Goal: Communication & Community: Answer question/provide support

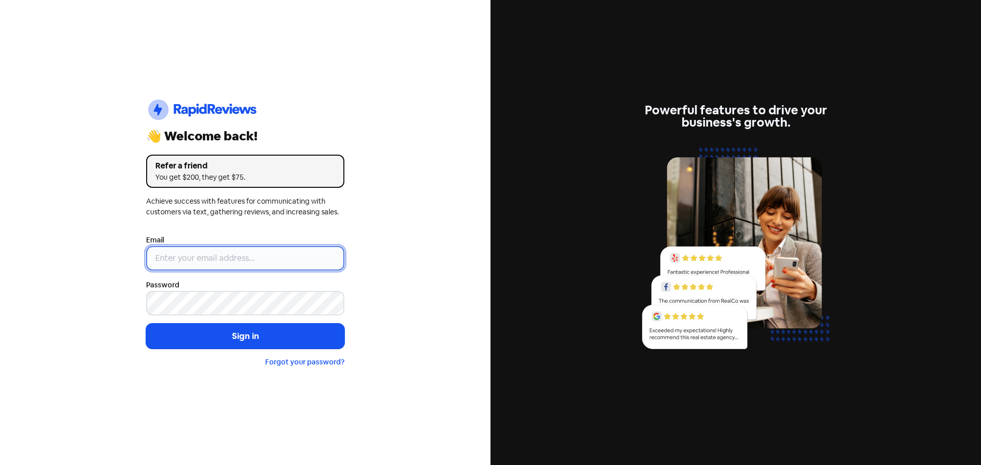
click at [243, 266] on input "email" at bounding box center [245, 258] width 198 height 25
drag, startPoint x: 264, startPoint y: 264, endPoint x: 78, endPoint y: 262, distance: 186.0
click at [78, 262] on div "Icon For Thunder-circle 👋 Welcome back! Refer a friend You get $200, they get $…" at bounding box center [245, 232] width 490 height 465
type input "[EMAIL_ADDRESS][DOMAIN_NAME]"
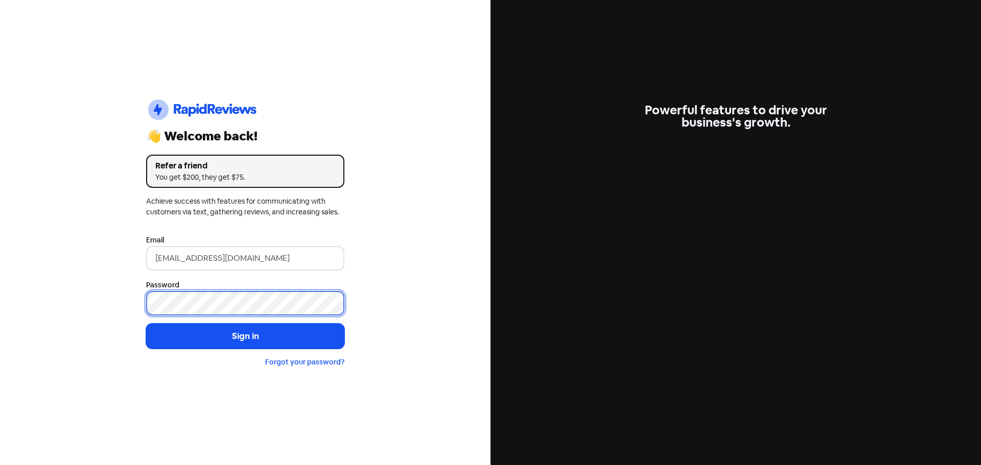
click at [146, 324] on button "Sign in" at bounding box center [245, 337] width 198 height 26
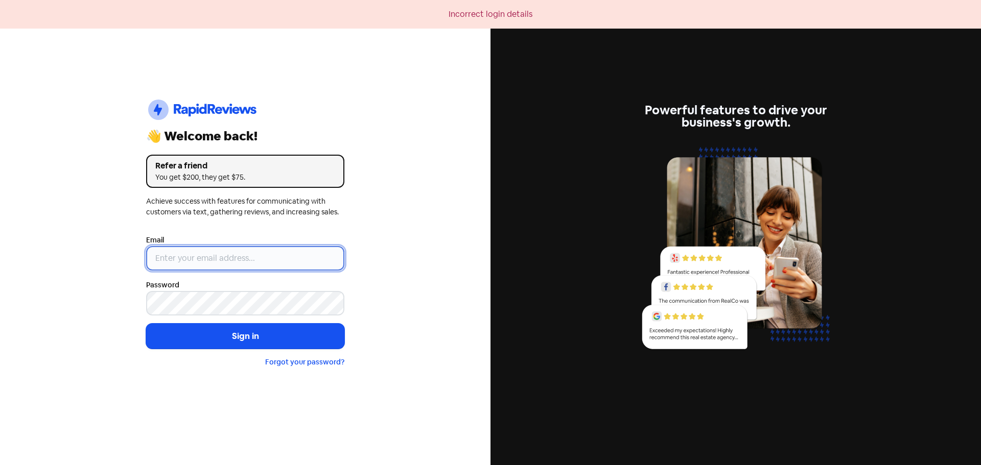
click at [194, 267] on input "email" at bounding box center [245, 258] width 198 height 25
type input "[EMAIL_ADDRESS][DOMAIN_NAME]"
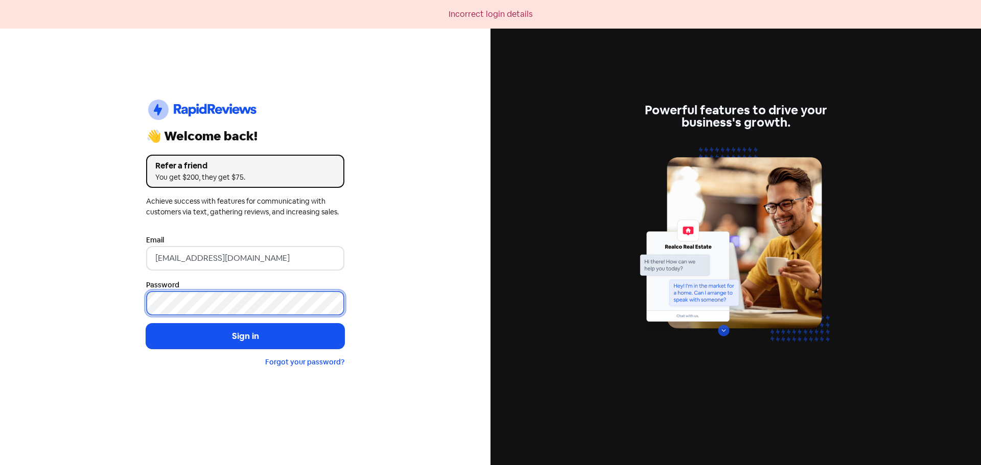
click at [146, 324] on button "Sign in" at bounding box center [245, 337] width 198 height 26
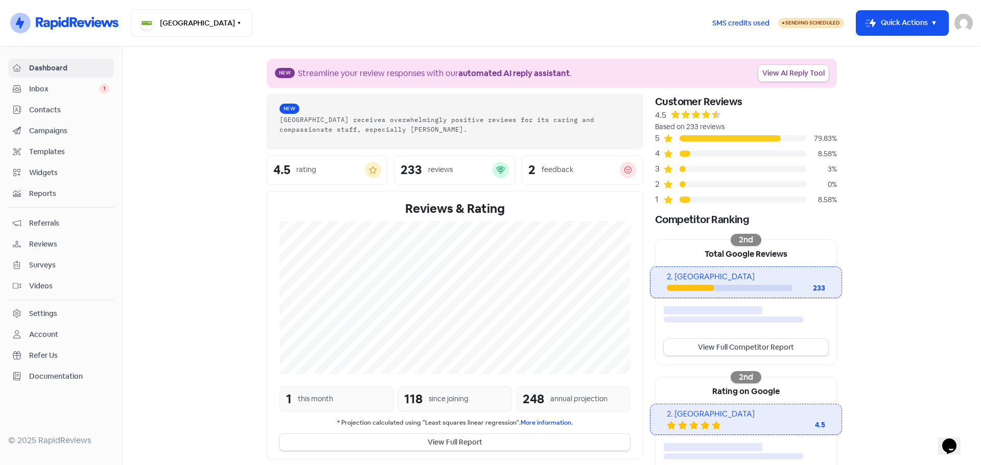
click at [64, 86] on span "Inbox" at bounding box center [64, 89] width 70 height 11
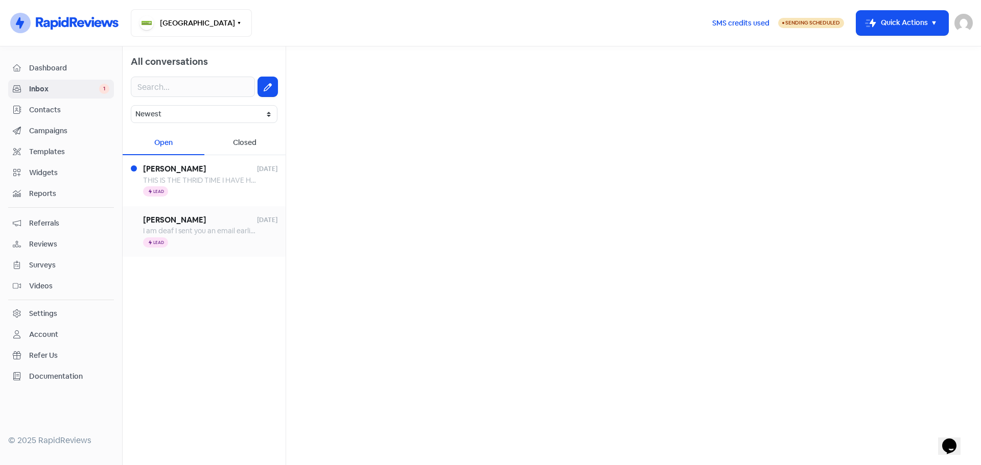
click at [231, 222] on span "Joan" at bounding box center [200, 221] width 114 height 12
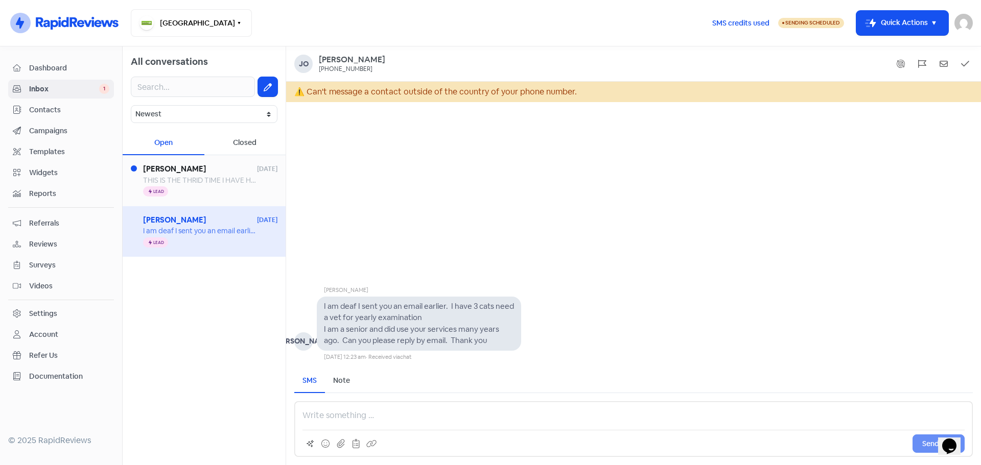
click at [201, 186] on div "Icon For Thunder Lead" at bounding box center [210, 192] width 134 height 12
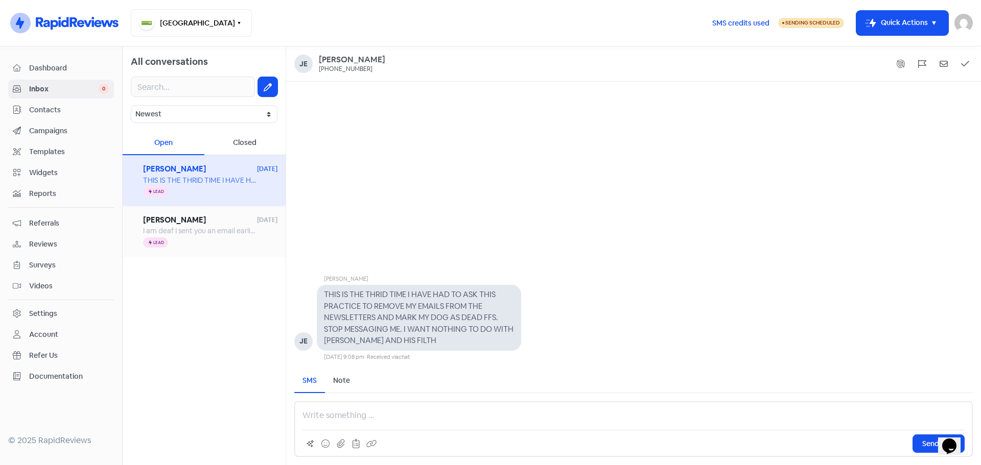
click at [226, 234] on span "I am deaf I sent you an email earlier. I have 3 cats need a vet for yearly exam…" at bounding box center [433, 230] width 581 height 9
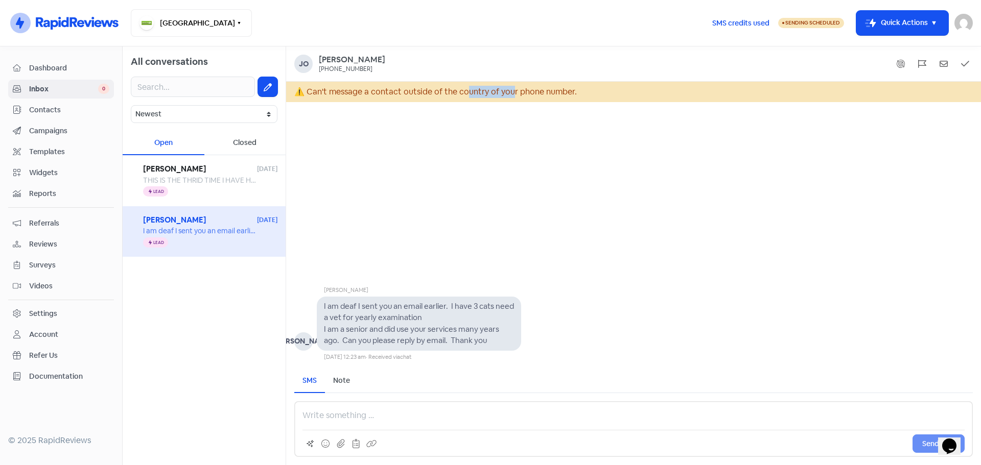
drag, startPoint x: 459, startPoint y: 83, endPoint x: 505, endPoint y: 90, distance: 46.6
click at [505, 90] on div "⚠ Can't message a contact outside of the country of your phone number." at bounding box center [633, 92] width 695 height 20
click at [538, 83] on div "⚠ Can't message a contact outside of the country of your phone number." at bounding box center [633, 92] width 695 height 20
drag, startPoint x: 408, startPoint y: 99, endPoint x: 574, endPoint y: 91, distance: 166.2
click at [574, 91] on div "⚠ Can't message a contact outside of the country of your phone number." at bounding box center [633, 92] width 695 height 20
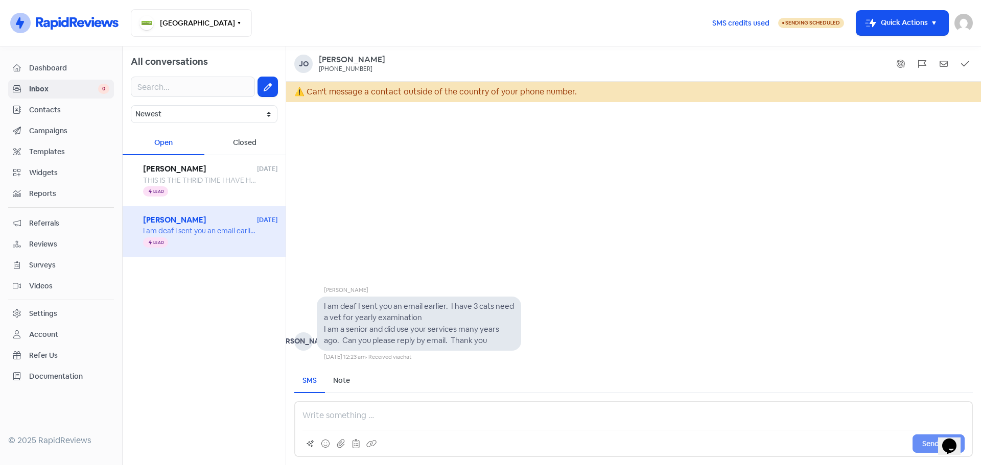
click at [574, 91] on div "⚠ Can't message a contact outside of the country of your phone number." at bounding box center [633, 92] width 695 height 20
click at [402, 421] on div "Send SMS" at bounding box center [633, 430] width 678 height 56
click at [220, 192] on div "Icon For Thunder Lead" at bounding box center [210, 192] width 134 height 12
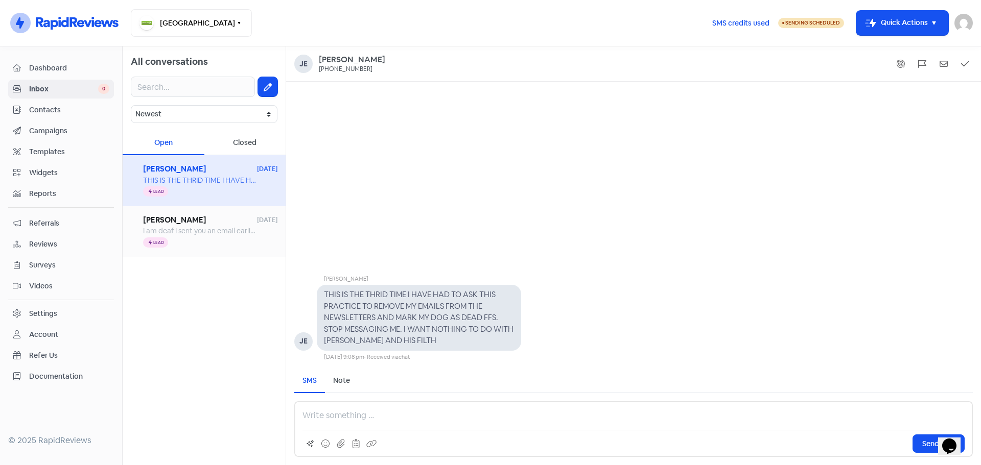
click at [209, 218] on span "[PERSON_NAME]" at bounding box center [200, 221] width 114 height 12
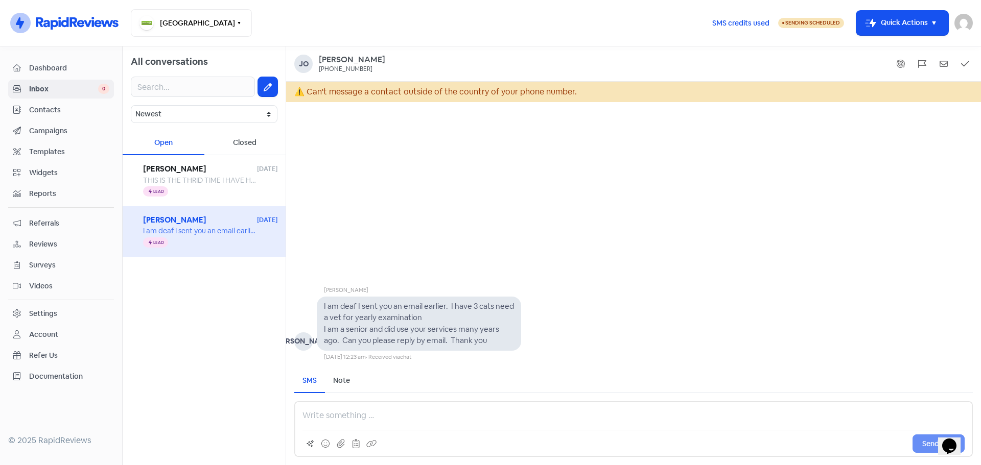
click at [414, 412] on div "Send SMS" at bounding box center [633, 430] width 678 height 56
click at [349, 57] on div "[PERSON_NAME]" at bounding box center [352, 60] width 66 height 11
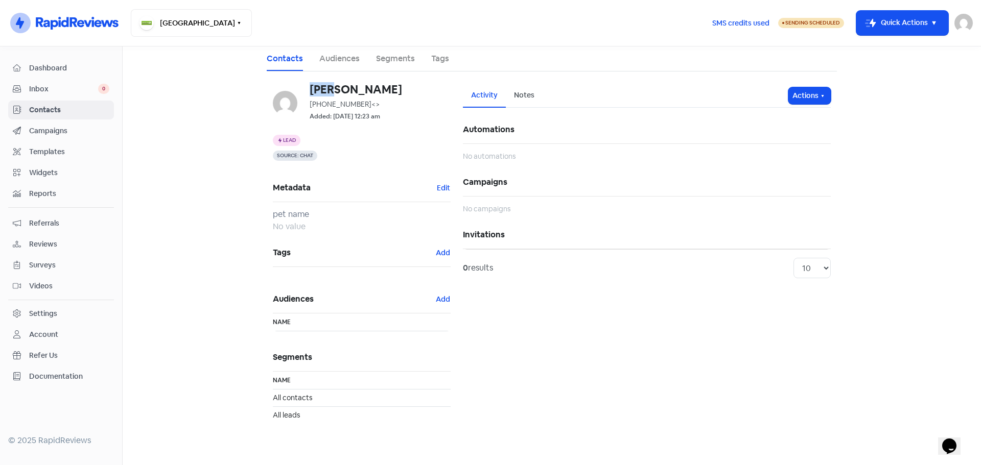
drag, startPoint x: 356, startPoint y: 95, endPoint x: 308, endPoint y: 89, distance: 47.8
click at [308, 89] on div "Joan +16136125113 <> Added: 4 Oct 2025, 12:23 am" at bounding box center [362, 103] width 178 height 38
copy h6 "[PERSON_NAME]"
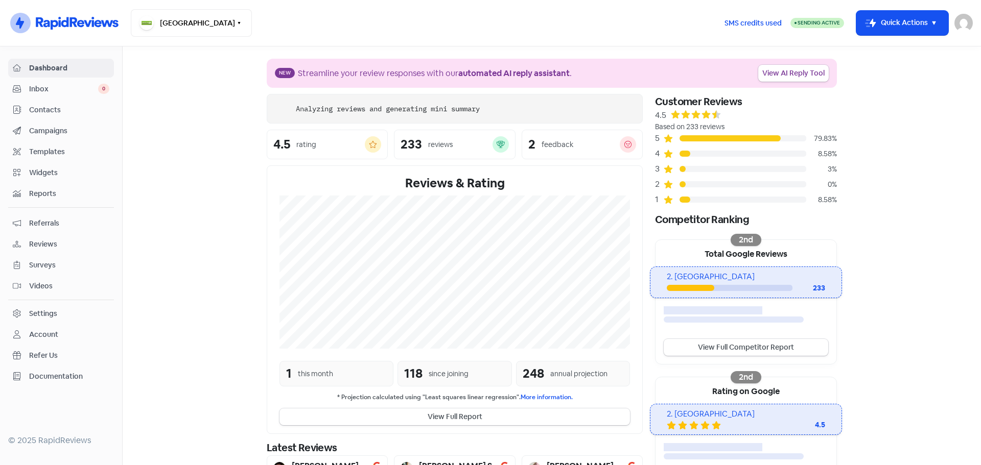
click at [66, 85] on span "Inbox" at bounding box center [63, 89] width 69 height 11
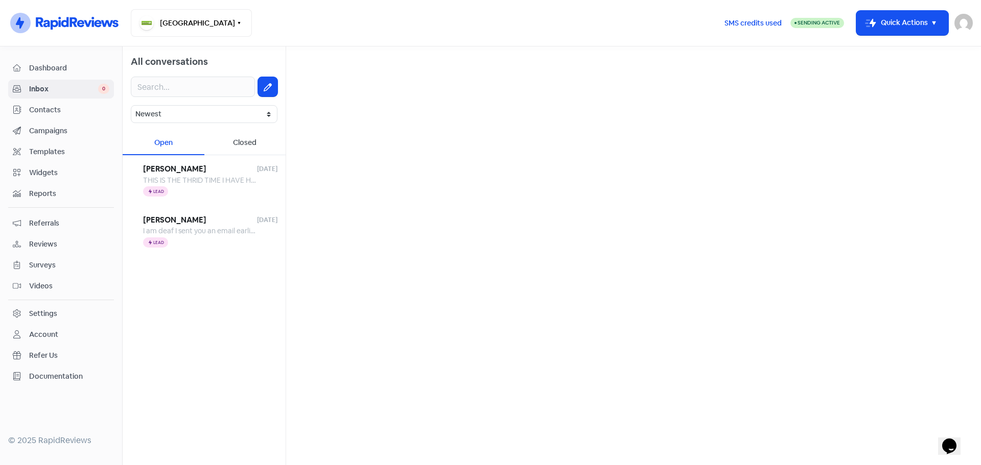
click at [234, 138] on div "Closed" at bounding box center [245, 143] width 82 height 24
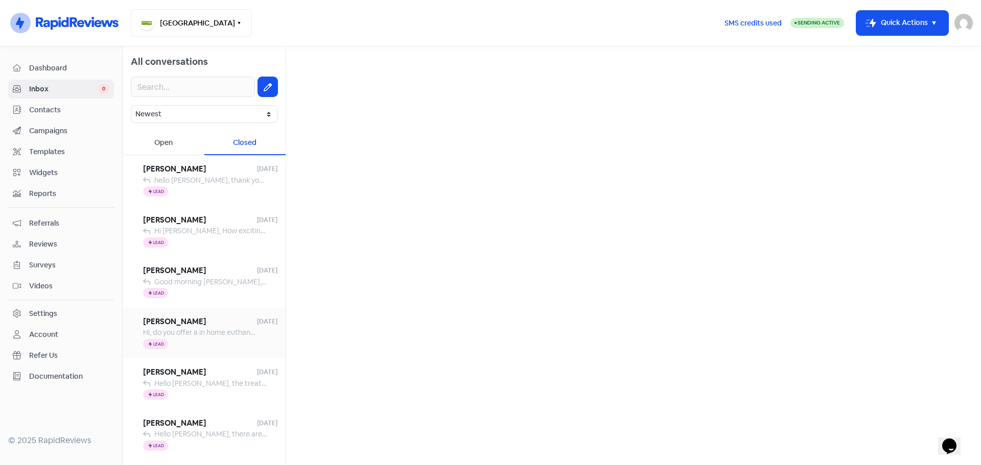
scroll to position [51, 0]
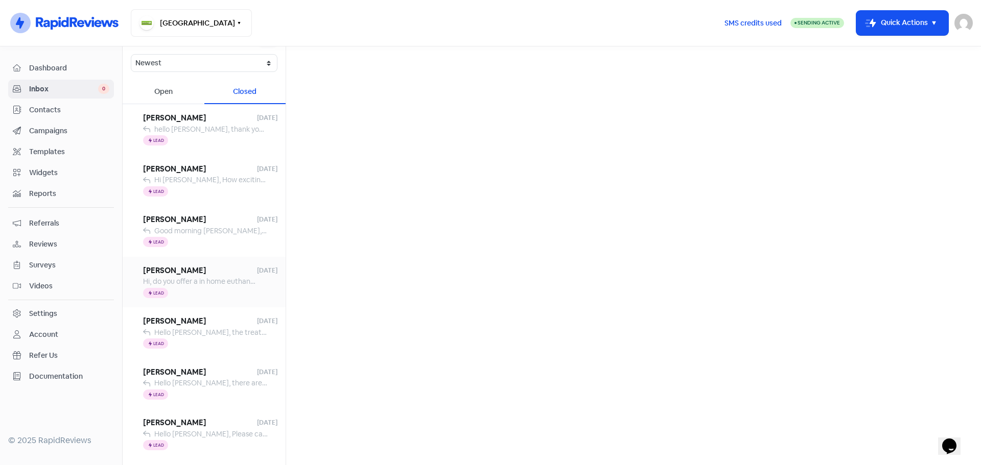
click at [184, 270] on span "[PERSON_NAME]" at bounding box center [200, 271] width 114 height 12
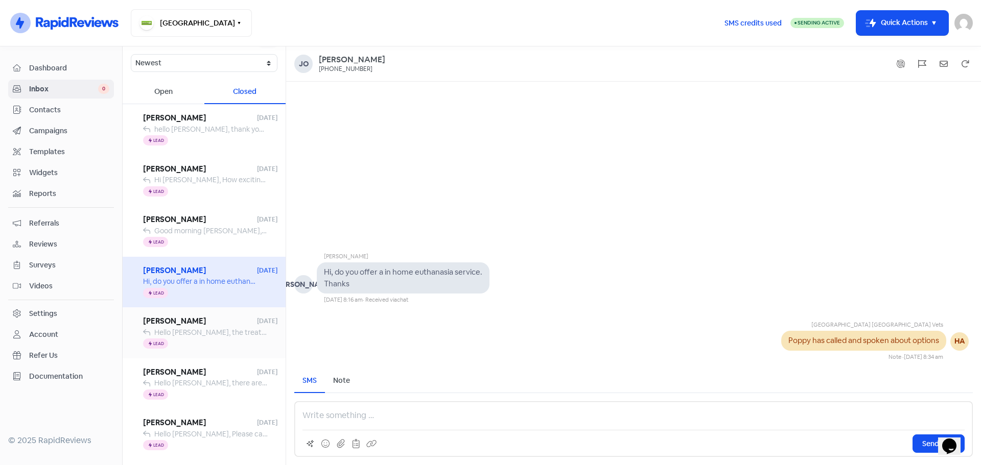
click at [208, 338] on div "Icon For Thunder Lead" at bounding box center [210, 344] width 134 height 12
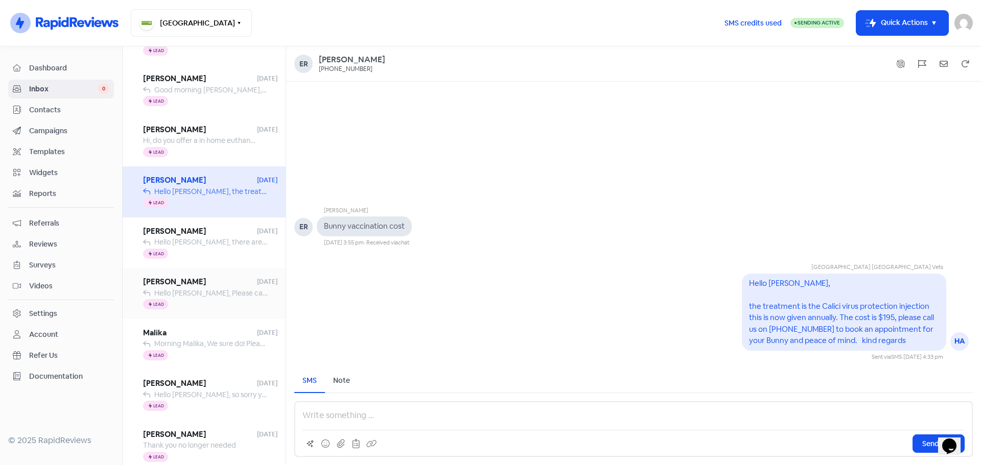
scroll to position [199, 0]
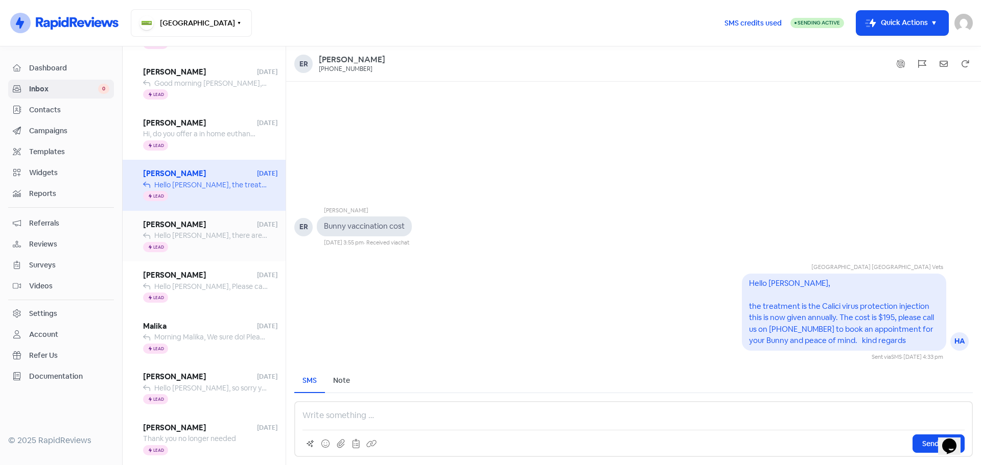
click at [215, 240] on span "Hello [PERSON_NAME], there are a few things to consider, however we would usual…" at bounding box center [838, 235] width 1368 height 9
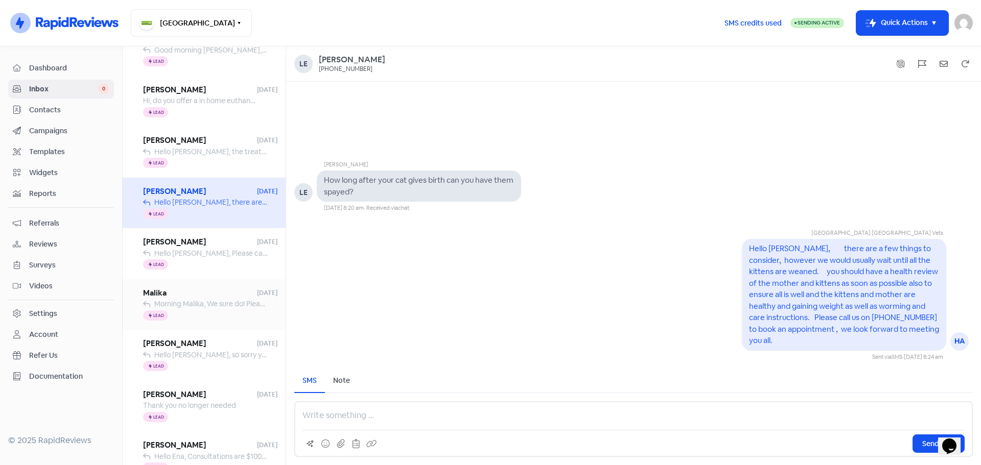
scroll to position [250, 0]
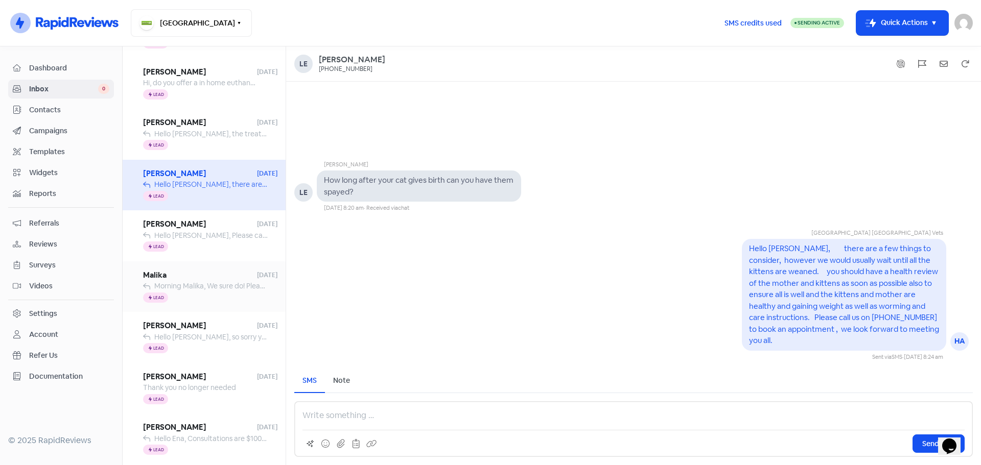
click at [208, 326] on span "[PERSON_NAME]" at bounding box center [200, 326] width 114 height 12
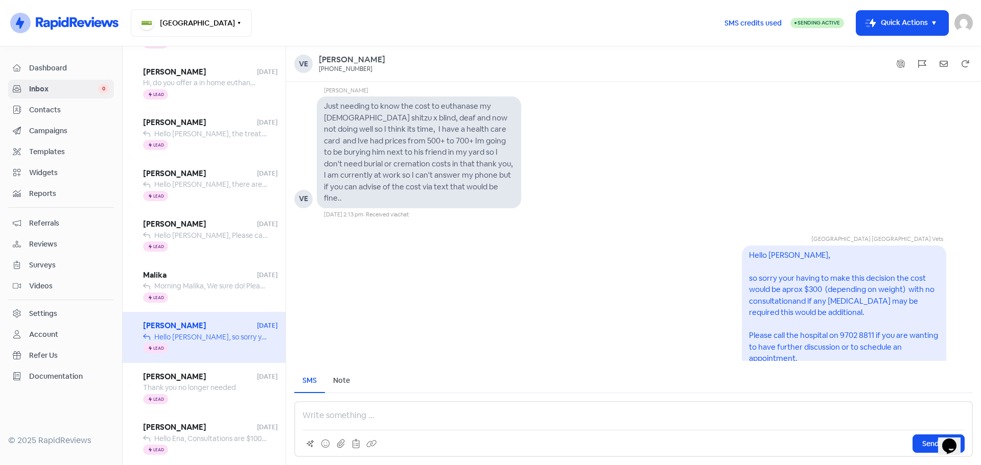
scroll to position [-41, 0]
